Goal: Entertainment & Leisure: Consume media (video, audio)

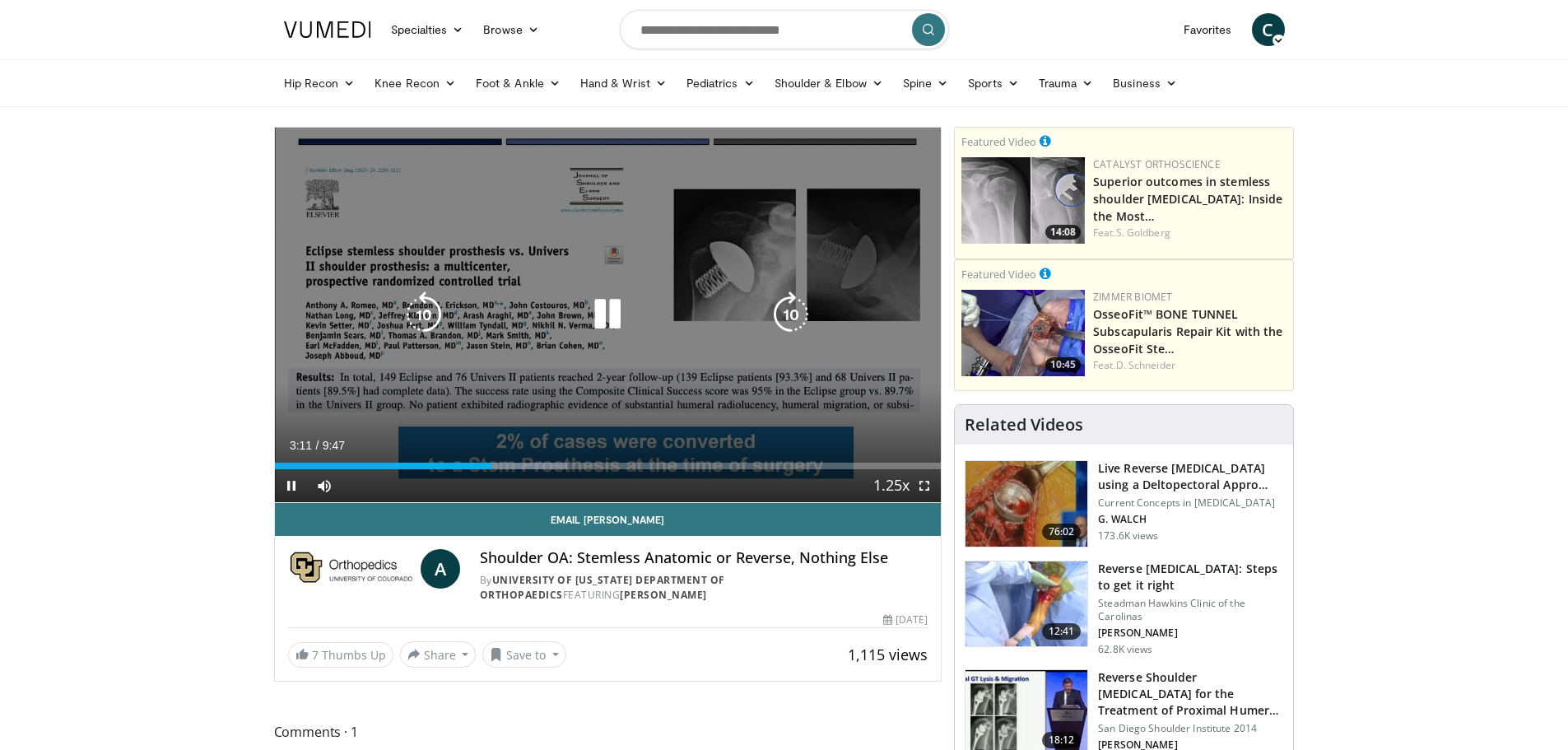
click at [426, 309] on icon "Video Player" at bounding box center [424, 315] width 47 height 47
click at [607, 311] on icon "Video Player" at bounding box center [608, 315] width 47 height 47
click at [704, 294] on div "10 seconds Tap to unmute" at bounding box center [609, 315] width 667 height 375
click at [612, 312] on icon "Video Player" at bounding box center [608, 315] width 47 height 47
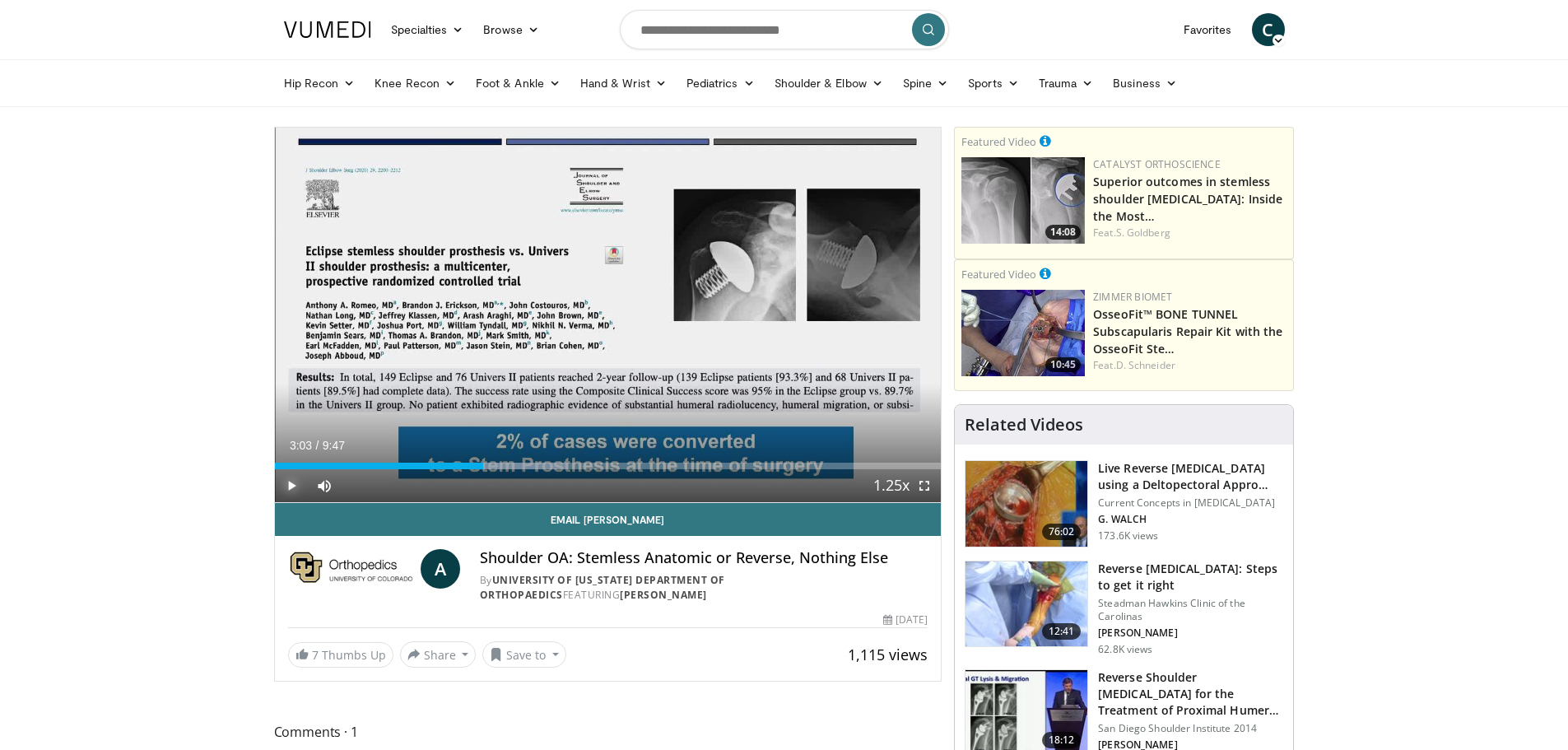
click at [283, 483] on span "Video Player" at bounding box center [291, 485] width 33 height 33
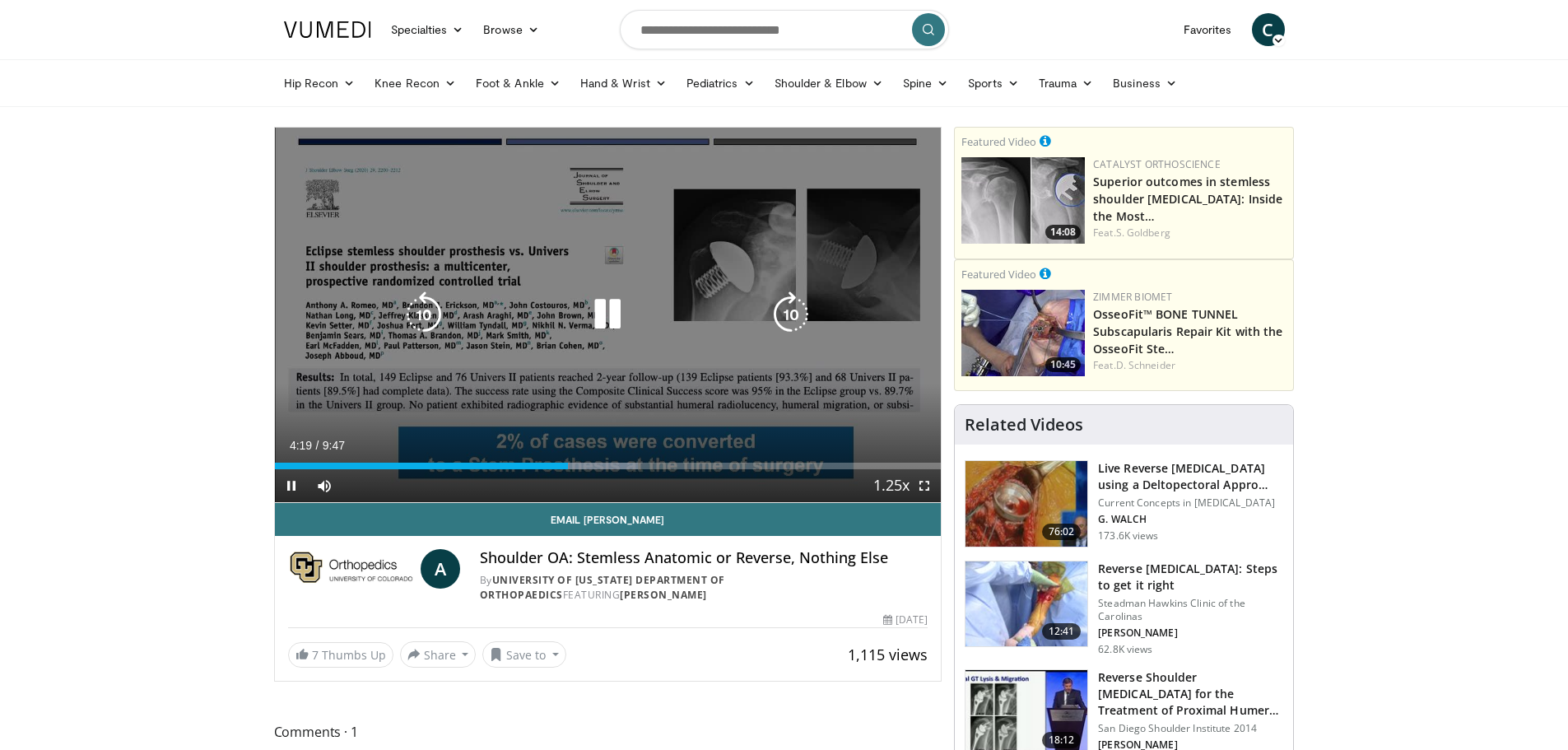
click at [607, 320] on icon "Video Player" at bounding box center [608, 315] width 47 height 47
click at [610, 310] on icon "Video Player" at bounding box center [608, 315] width 47 height 47
click at [609, 314] on icon "Video Player" at bounding box center [608, 315] width 47 height 47
click at [411, 304] on icon "Video Player" at bounding box center [424, 315] width 47 height 47
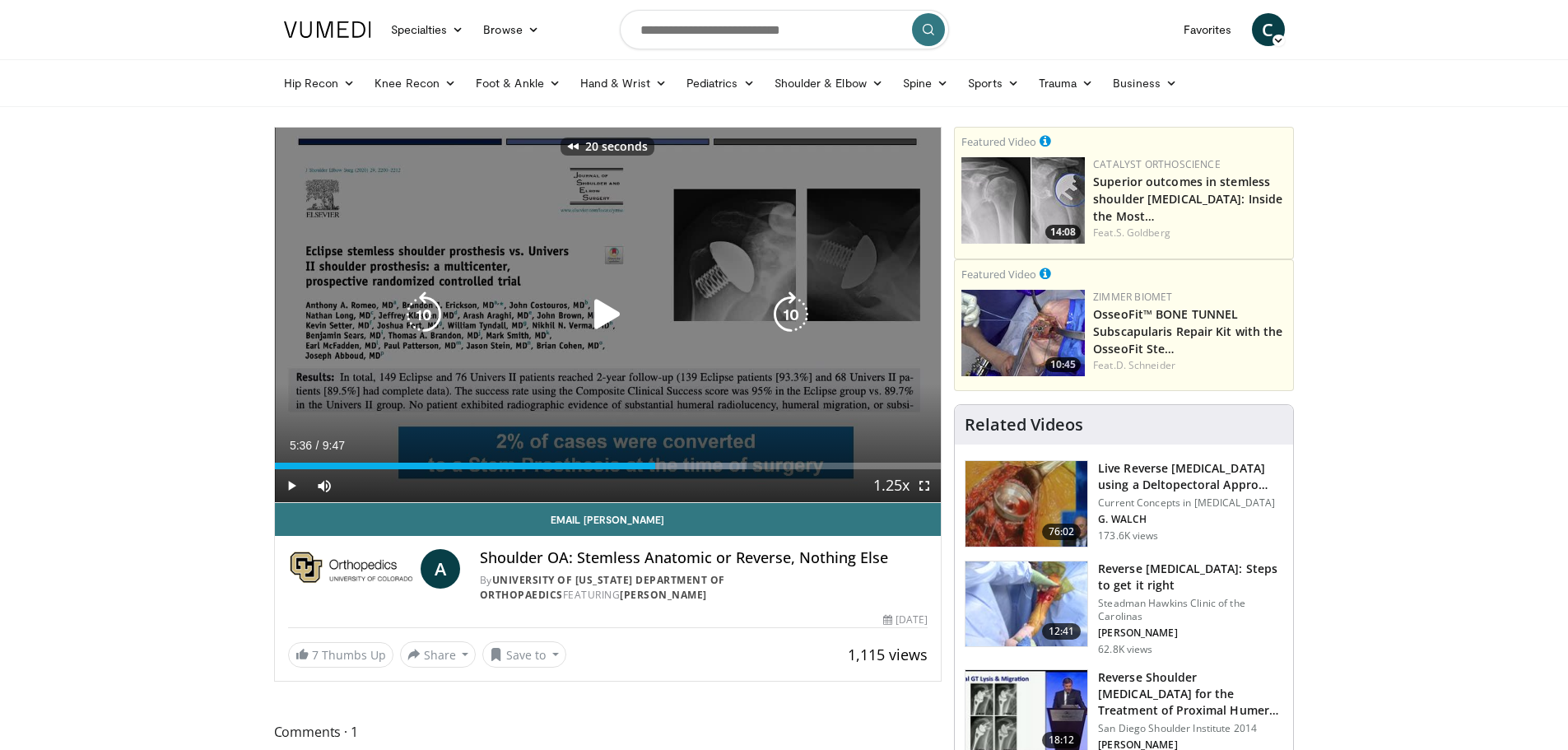
click at [614, 304] on icon "Video Player" at bounding box center [608, 315] width 47 height 47
click at [610, 312] on icon "Video Player" at bounding box center [608, 315] width 47 height 47
